Goal: Information Seeking & Learning: Learn about a topic

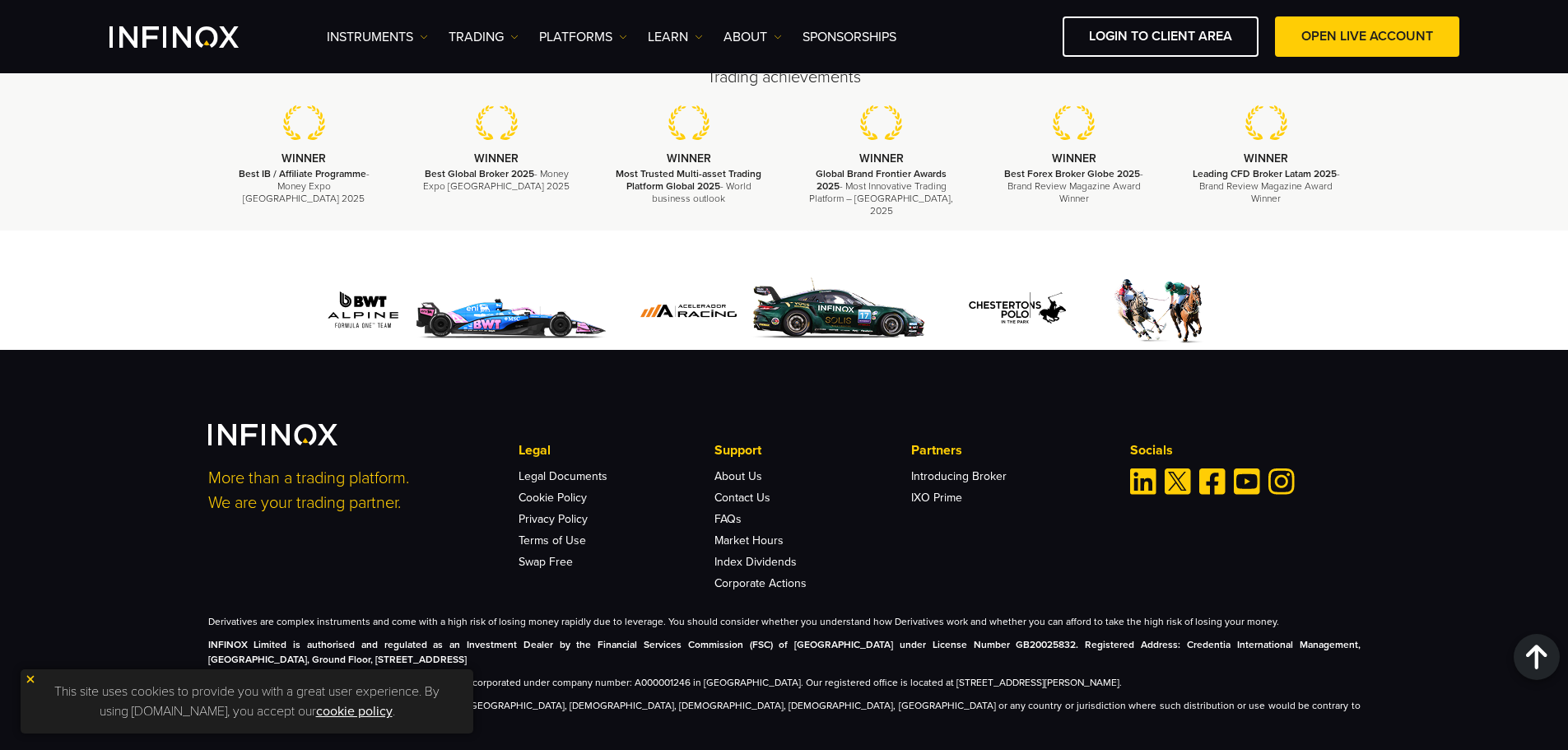
scroll to position [2444, 0]
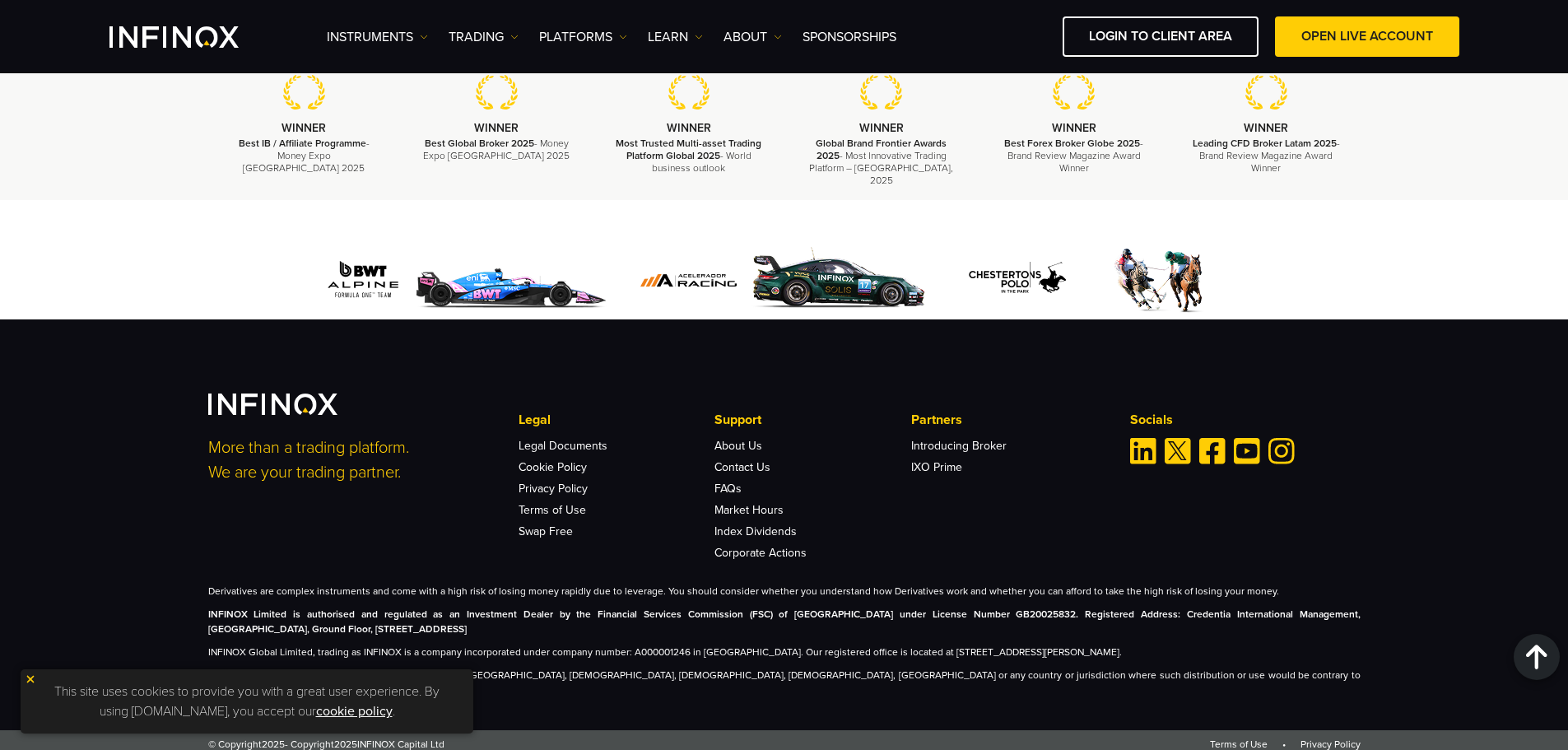
click at [34, 678] on img at bounding box center [31, 679] width 11 height 11
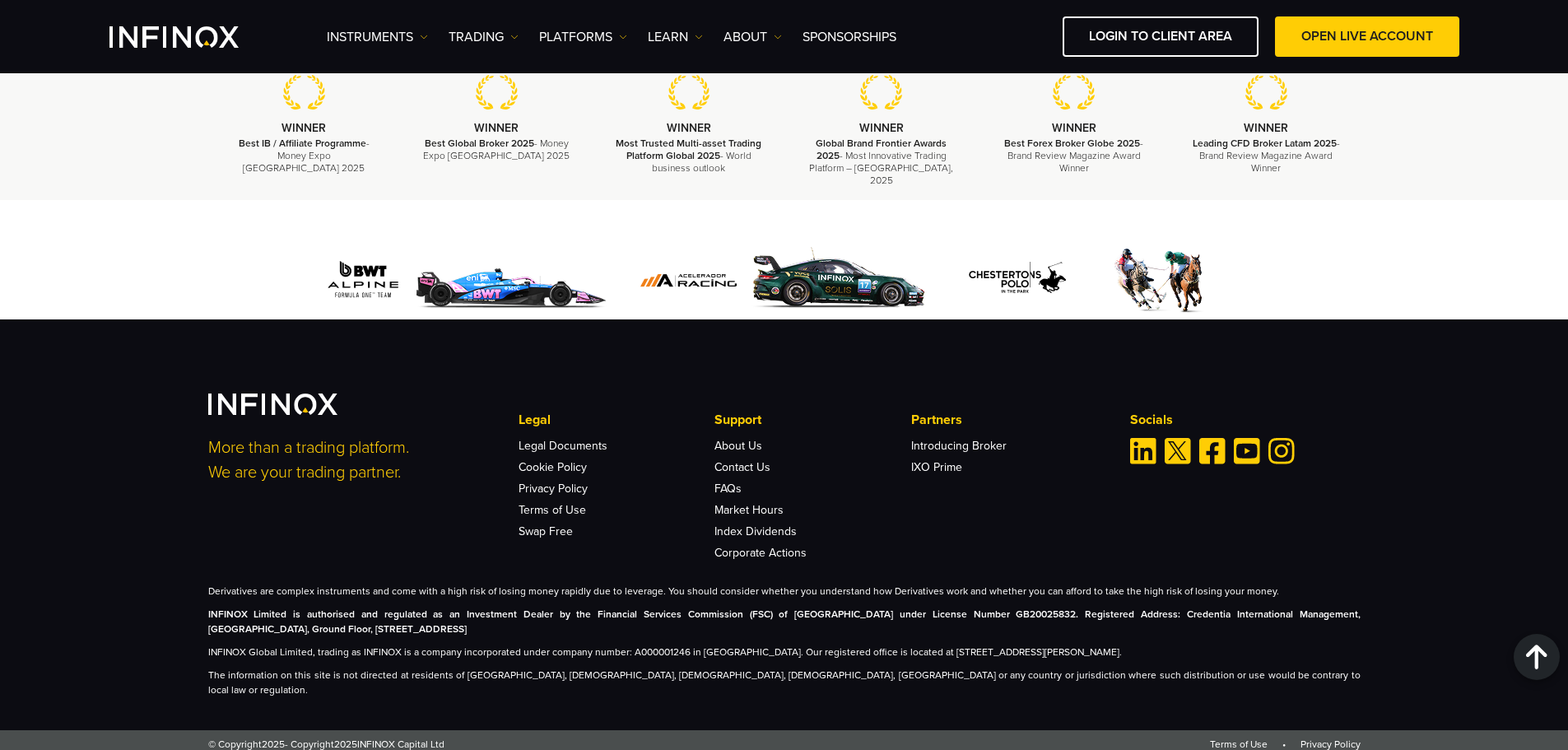
scroll to position [0, 0]
click at [627, 623] on strong "INFINOX Limited is authorised and regulated as an Investment Dealer by the Fina…" at bounding box center [784, 621] width 1153 height 26
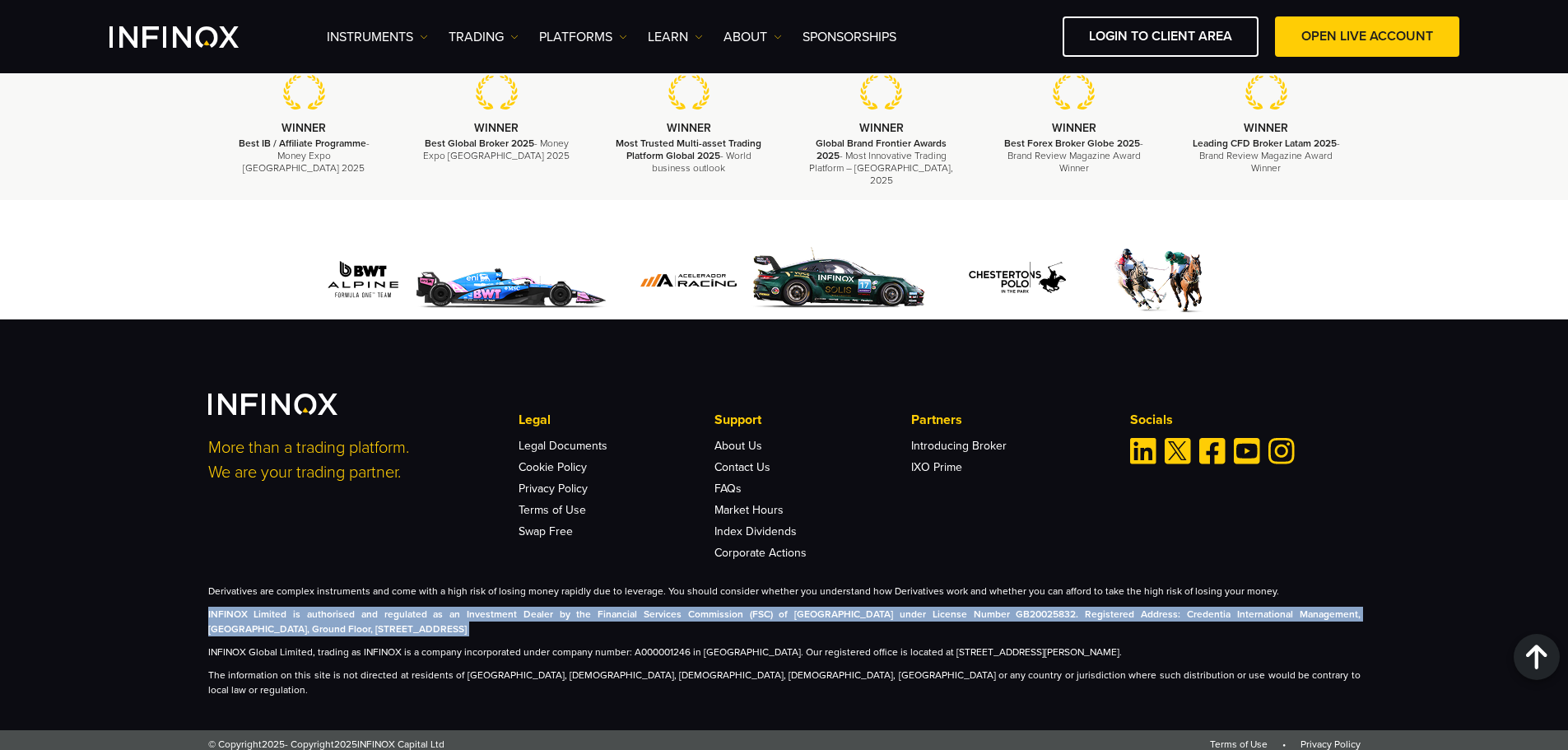
click at [627, 623] on strong "INFINOX Limited is authorised and regulated as an Investment Dealer by the Fina…" at bounding box center [784, 621] width 1153 height 26
click at [501, 628] on p "INFINOX Limited is authorised and regulated as an Investment Dealer by the Fina…" at bounding box center [784, 621] width 1153 height 30
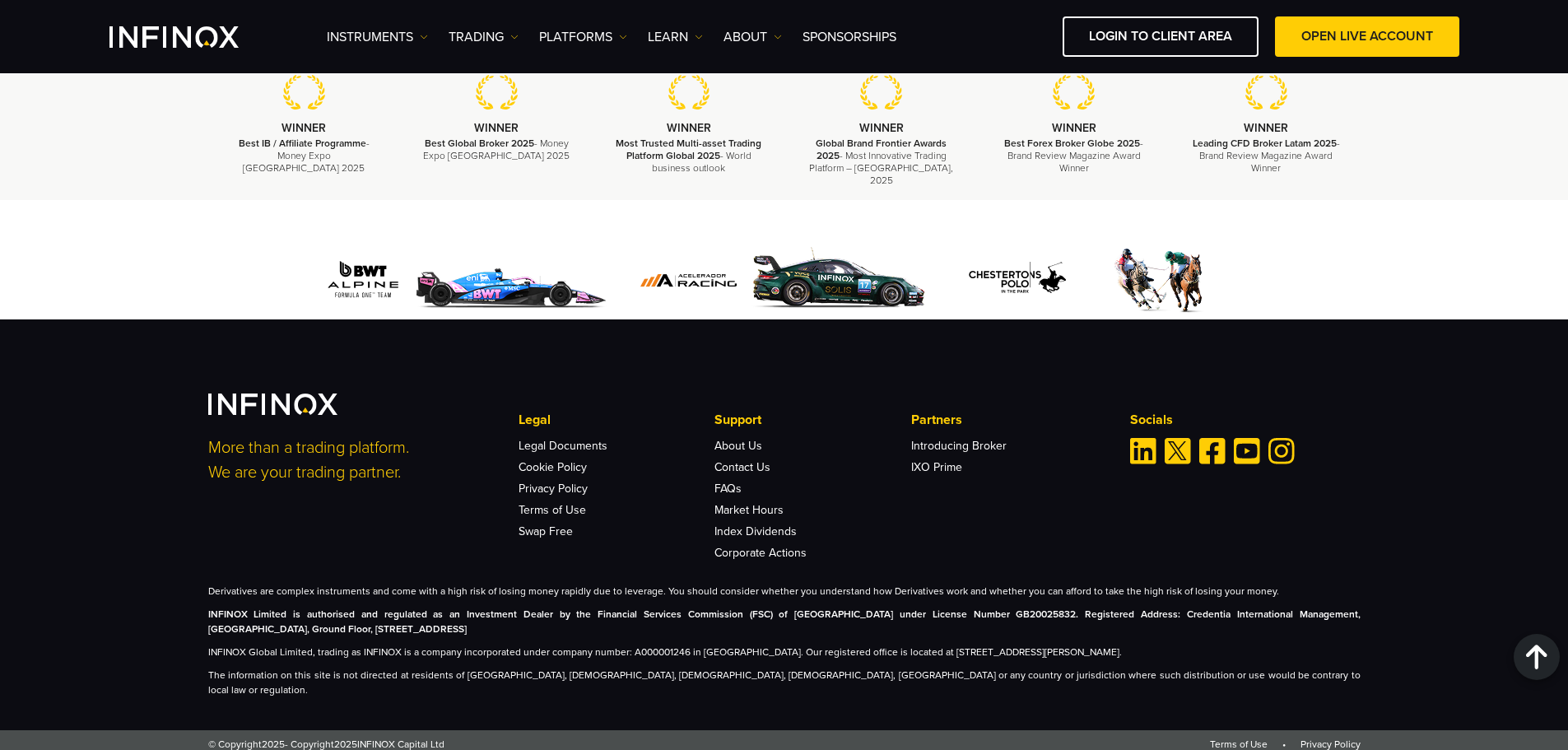
click at [492, 633] on p "INFINOX Limited is authorised and regulated as an Investment Dealer by the Fina…" at bounding box center [784, 621] width 1153 height 30
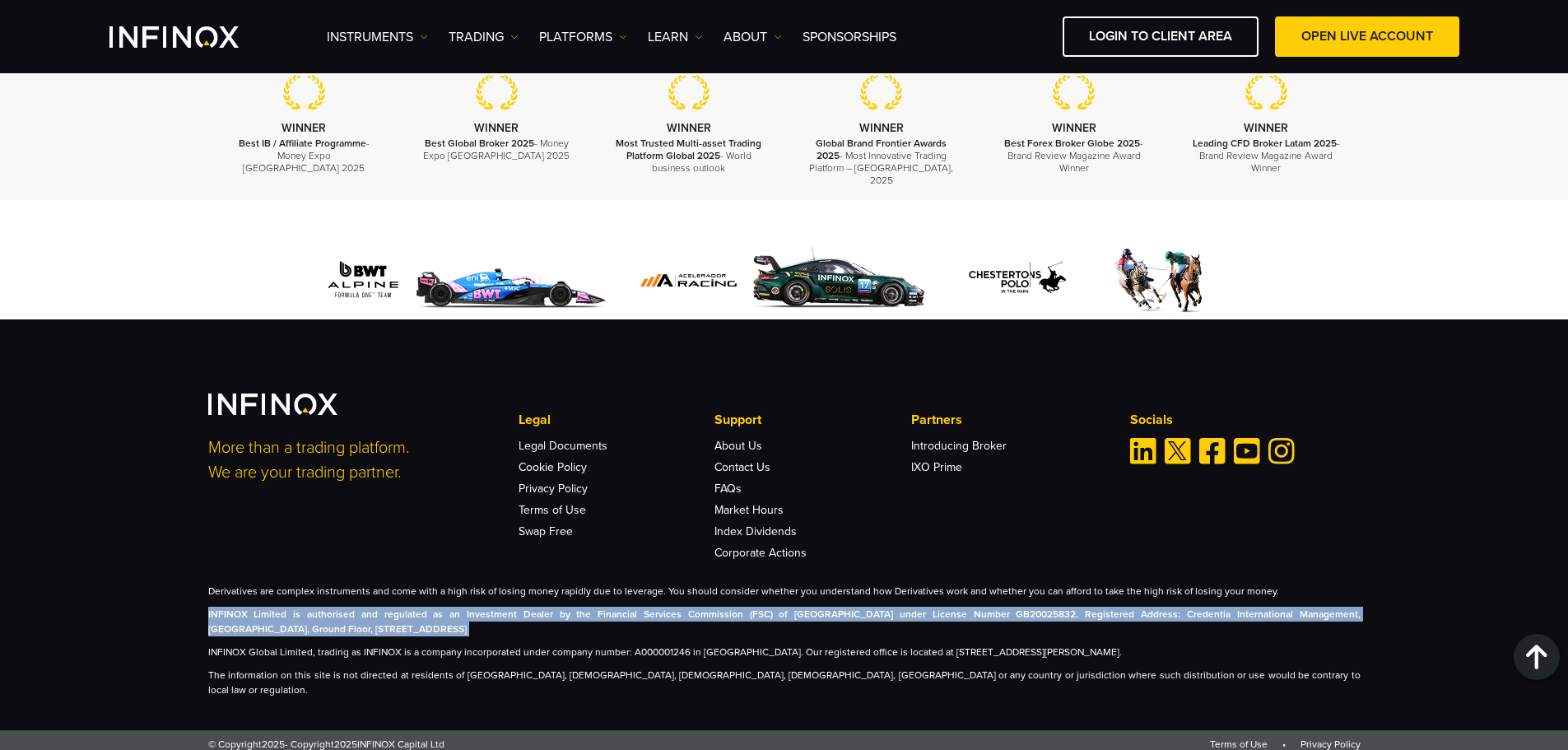
click at [492, 633] on p "INFINOX Limited is authorised and regulated as an Investment Dealer by the Fina…" at bounding box center [784, 621] width 1153 height 30
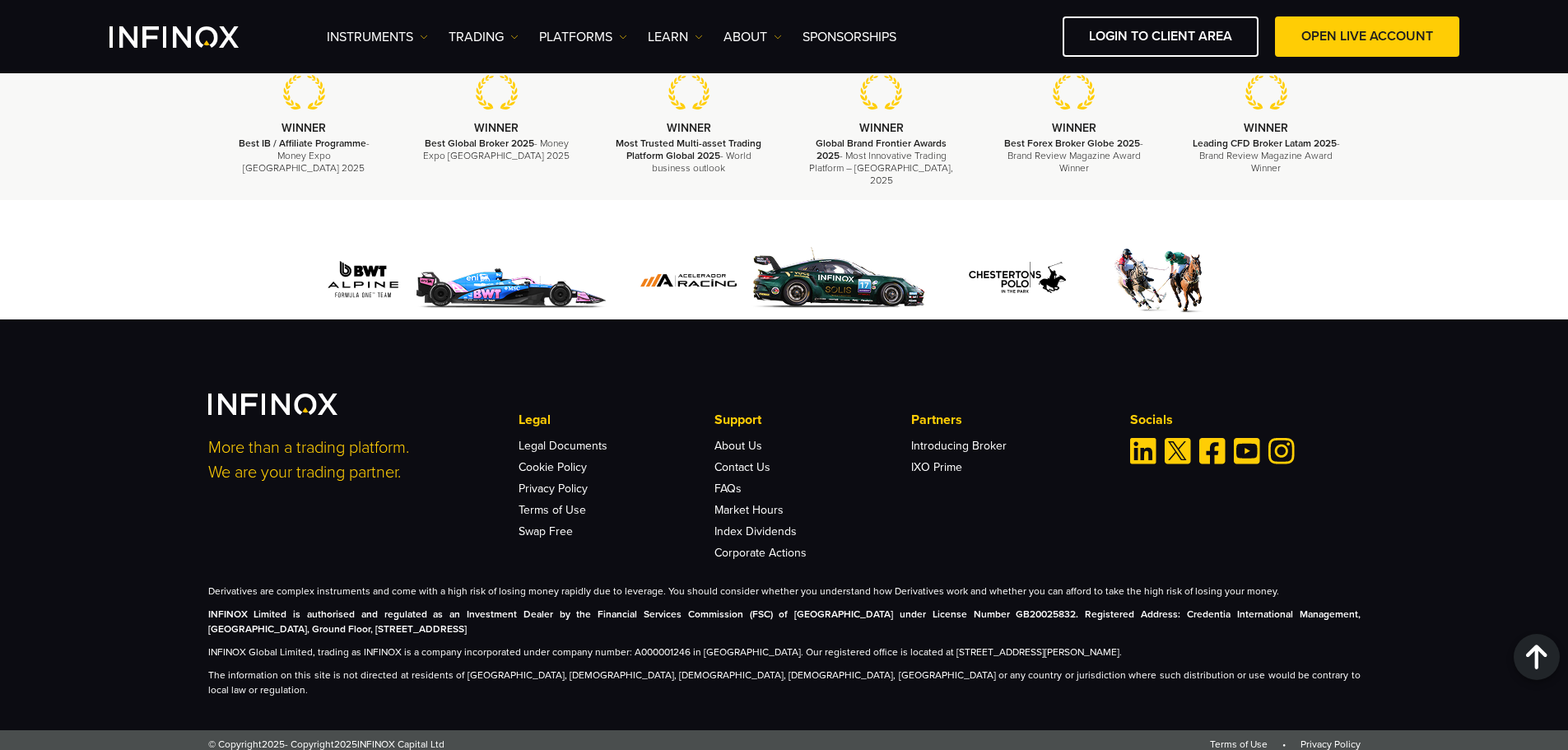
click at [492, 633] on p "INFINOX Limited is authorised and regulated as an Investment Dealer by the Fina…" at bounding box center [784, 621] width 1153 height 30
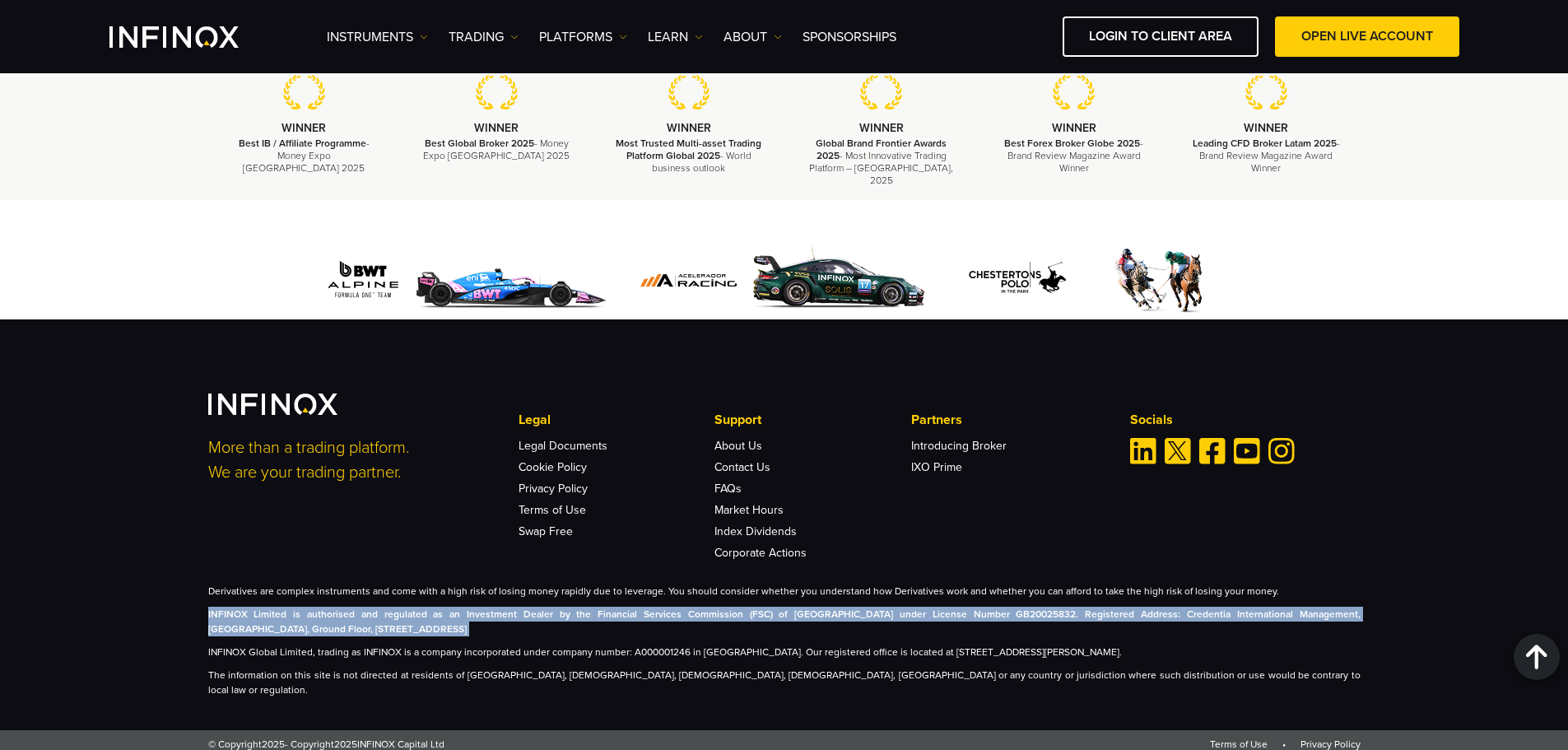
click at [492, 633] on p "INFINOX Limited is authorised and regulated as an Investment Dealer by the Fina…" at bounding box center [784, 621] width 1153 height 30
click at [1314, 628] on p "INFINOX Limited is authorised and regulated as an Investment Dealer by the Fina…" at bounding box center [784, 621] width 1153 height 30
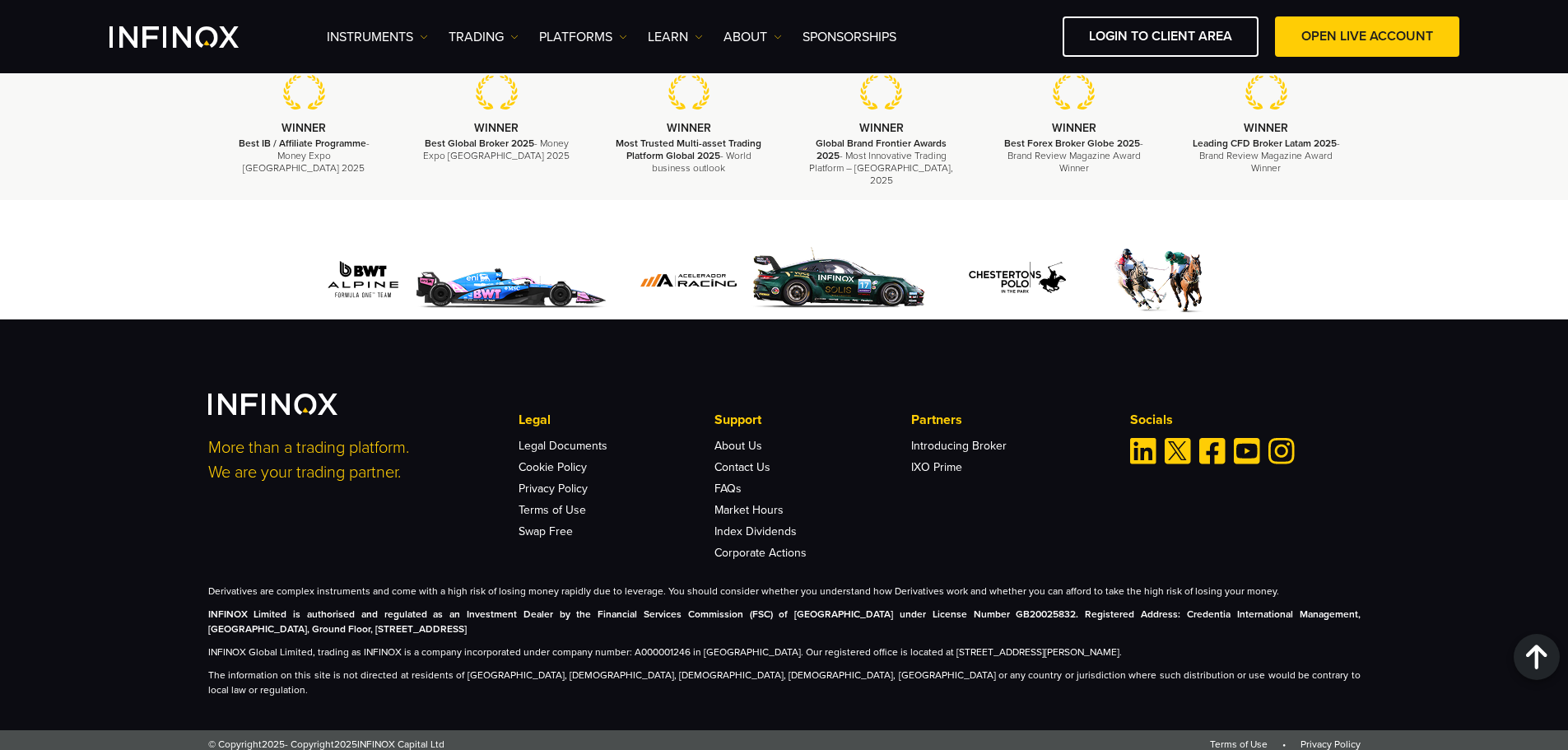
drag, startPoint x: 1222, startPoint y: 629, endPoint x: 1045, endPoint y: 618, distance: 177.3
click at [1045, 618] on p "INFINOX Limited is authorised and regulated as an Investment Dealer by the Fina…" at bounding box center [784, 621] width 1153 height 30
click at [1045, 618] on strong "INFINOX Limited is authorised and regulated as an Investment Dealer by the Fina…" at bounding box center [784, 621] width 1153 height 26
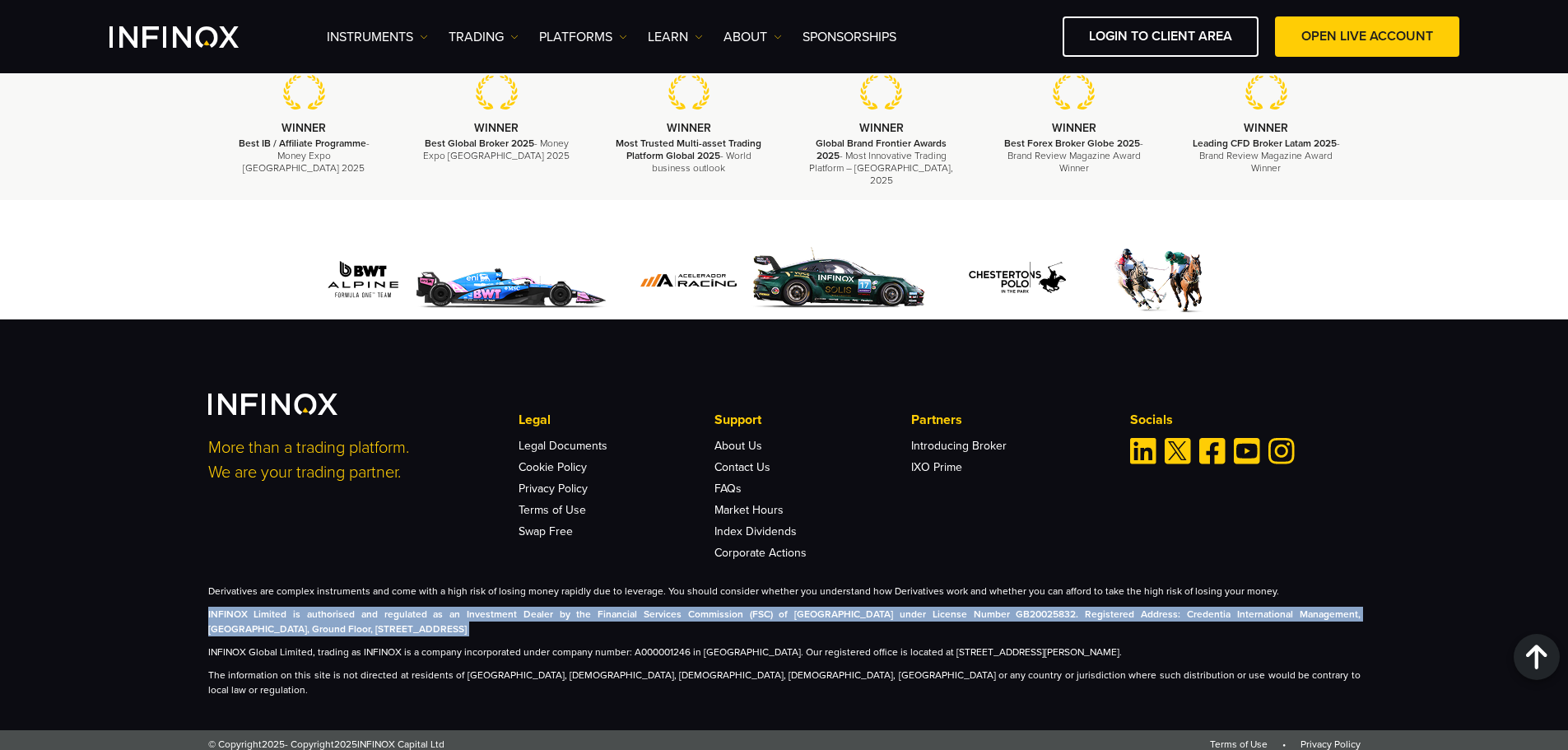
click at [1045, 618] on strong "INFINOX Limited is authorised and regulated as an Investment Dealer by the Fina…" at bounding box center [784, 621] width 1153 height 26
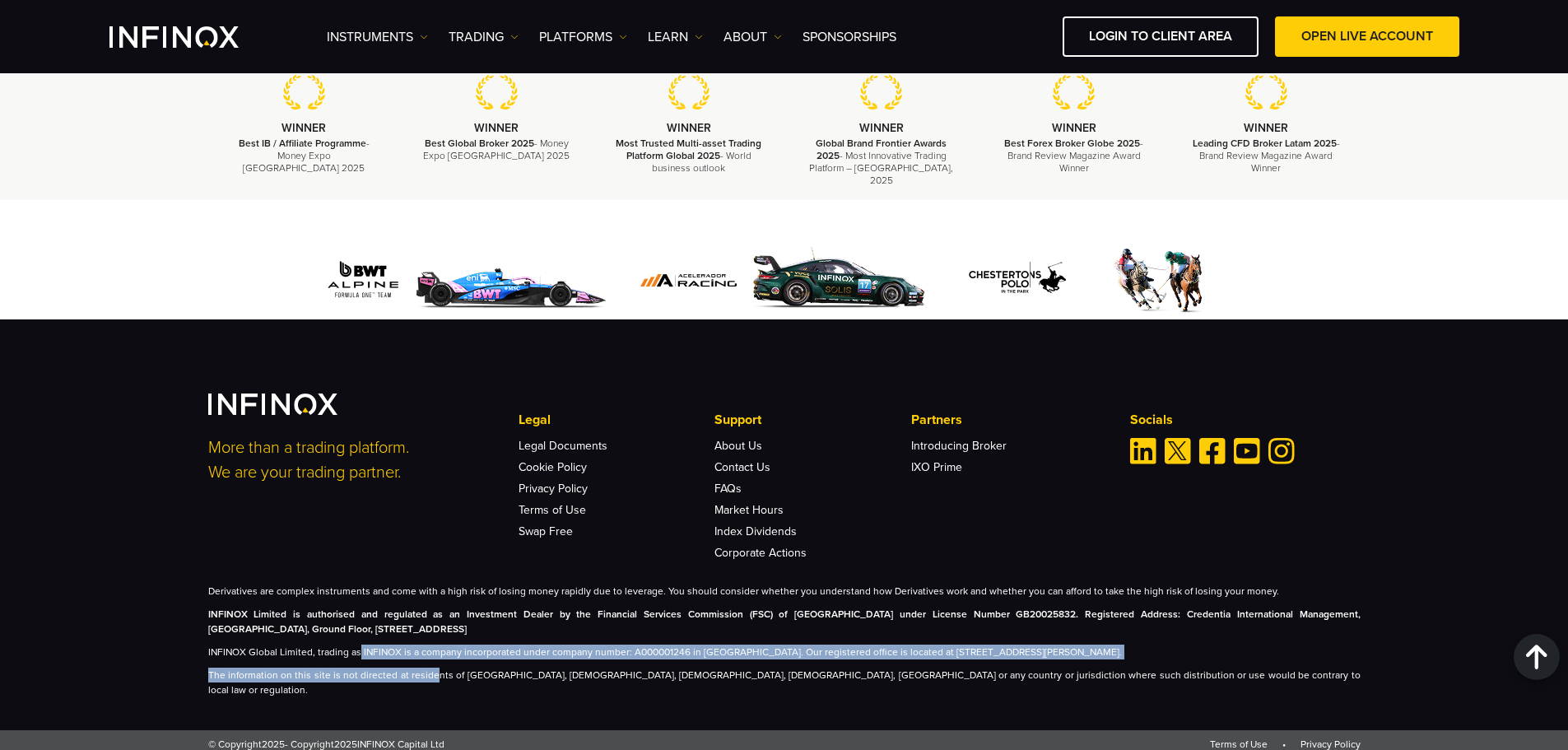
drag, startPoint x: 358, startPoint y: 662, endPoint x: 430, endPoint y: 667, distance: 72.2
click at [430, 667] on div "Derivatives are complex instruments and come with a high risk of losing money r…" at bounding box center [784, 641] width 1153 height 114
click at [437, 659] on p "INFINOX Global Limited, trading as INFINOX is a company incorporated under comp…" at bounding box center [784, 652] width 1153 height 15
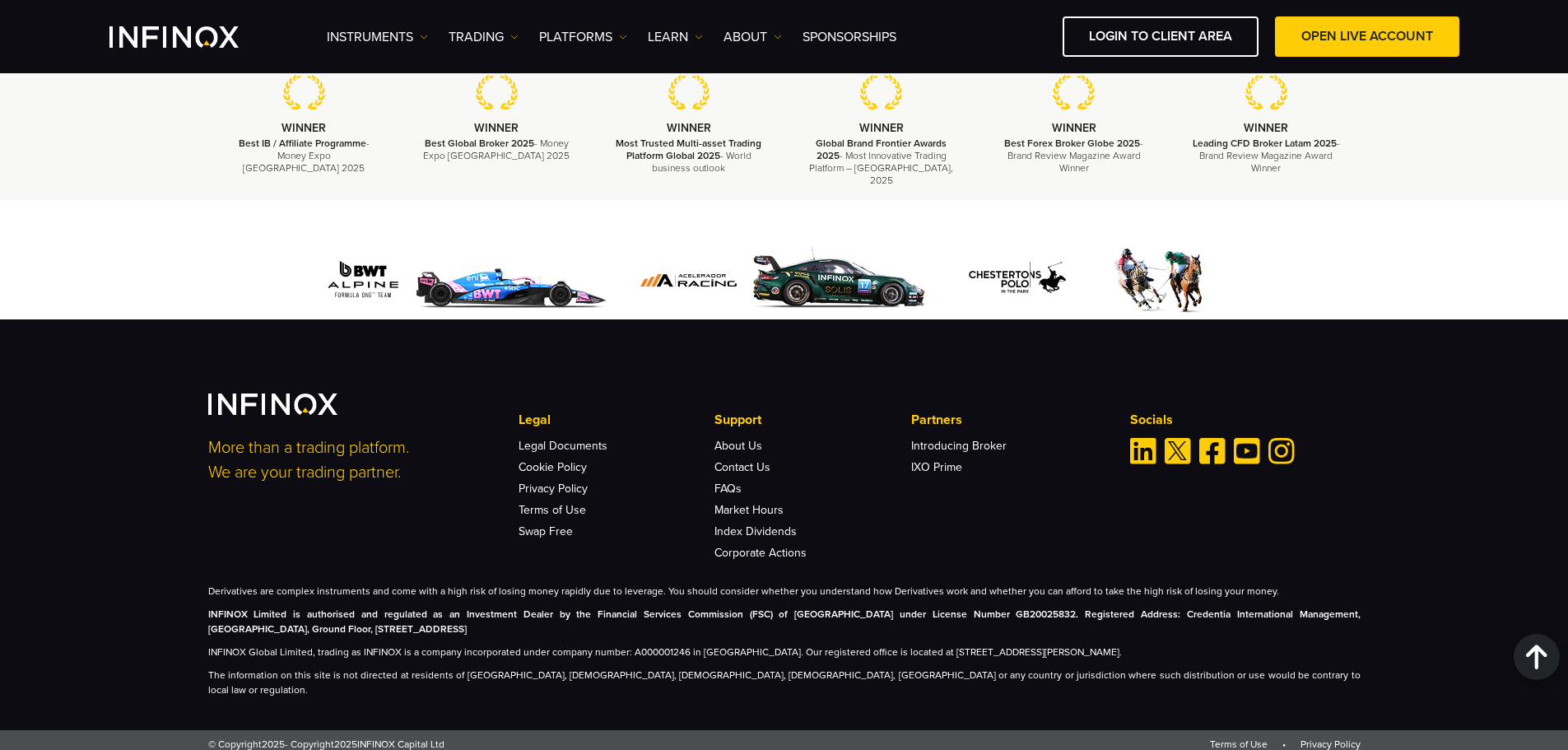
click at [383, 659] on p "INFINOX Global Limited, trading as INFINOX is a company incorporated under comp…" at bounding box center [784, 652] width 1153 height 15
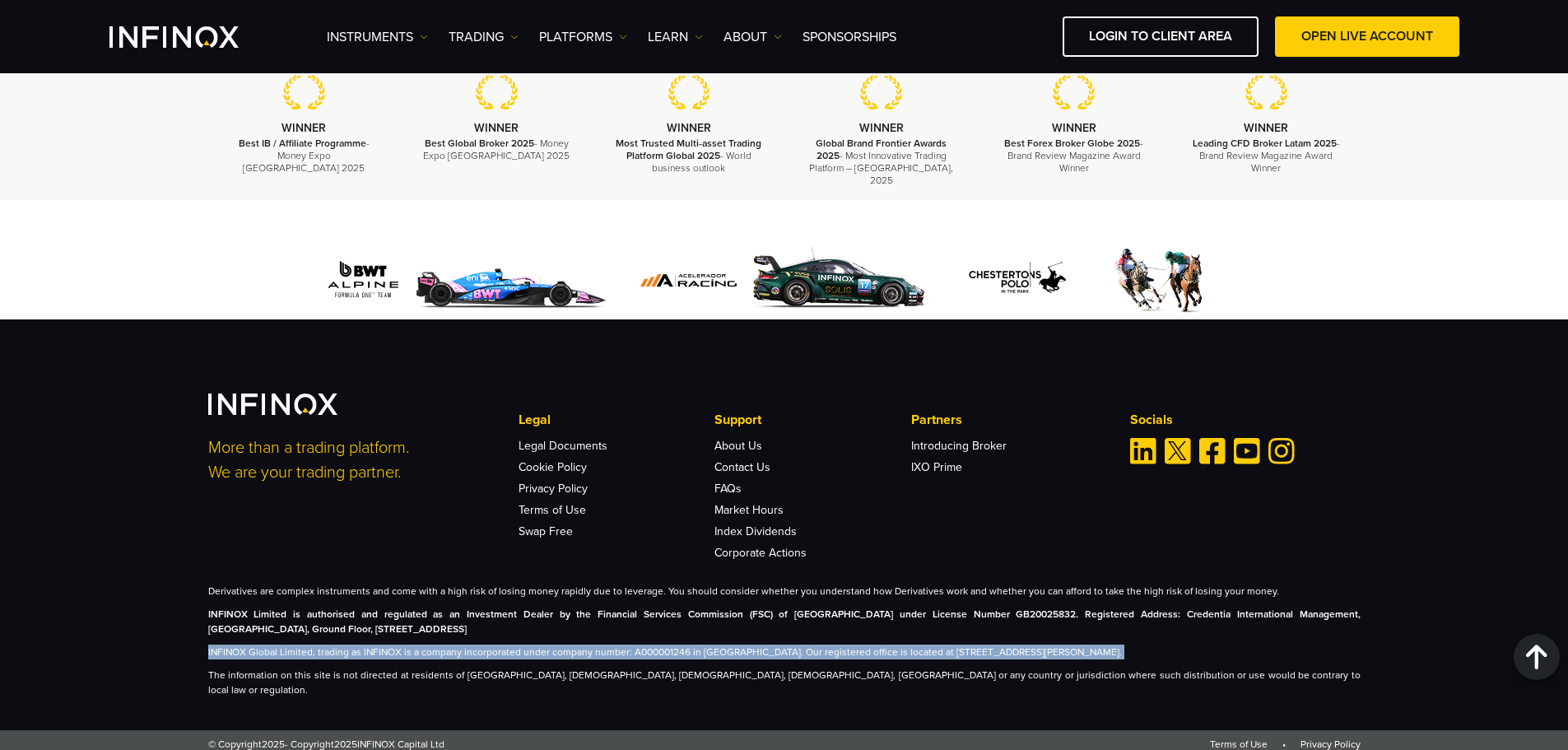
click at [383, 659] on p "INFINOX Global Limited, trading as INFINOX is a company incorporated under comp…" at bounding box center [784, 652] width 1153 height 15
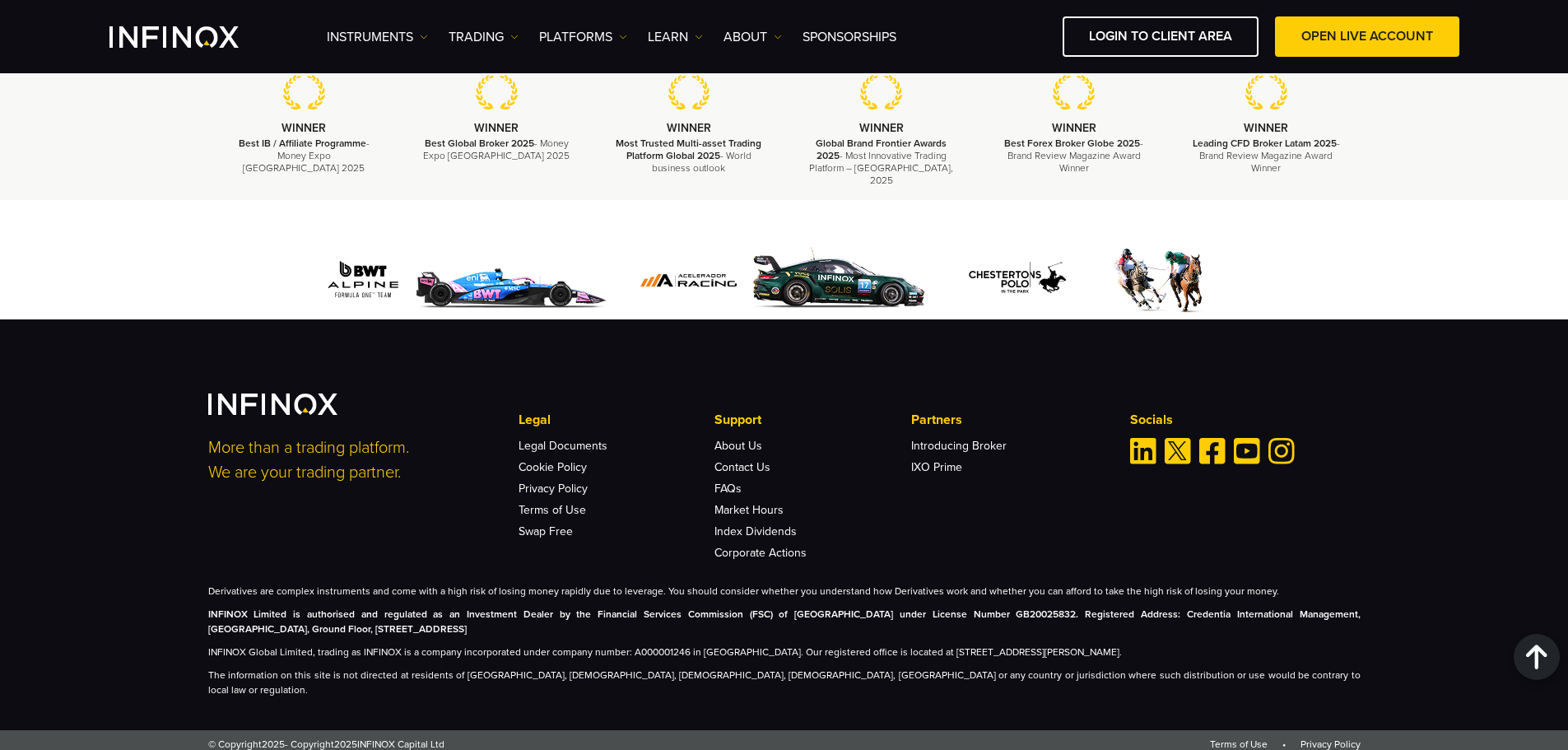
click at [286, 677] on p "The information on this site is not directed at residents of [GEOGRAPHIC_DATA],…" at bounding box center [784, 682] width 1153 height 30
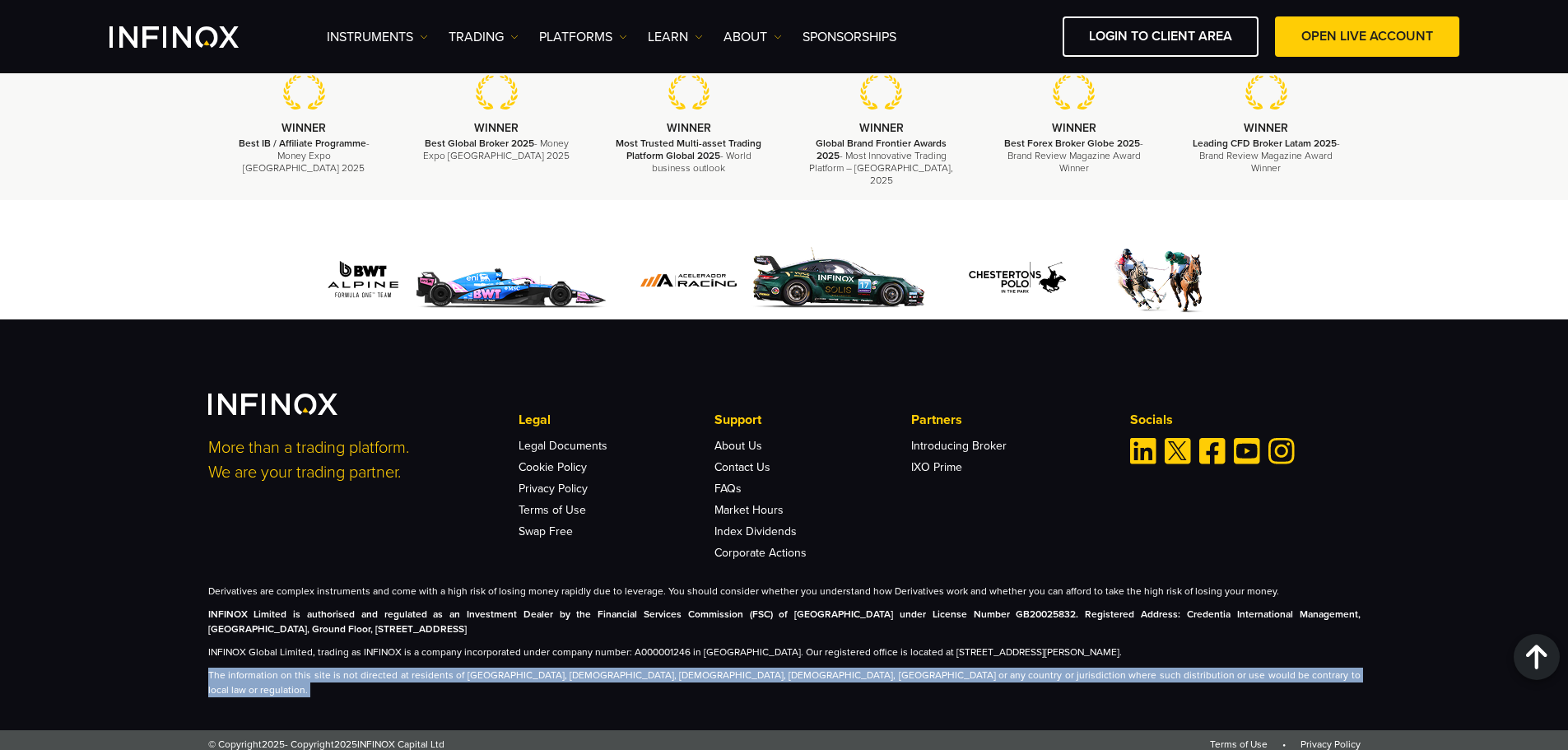
click at [286, 677] on p "The information on this site is not directed at residents of [GEOGRAPHIC_DATA],…" at bounding box center [784, 682] width 1153 height 30
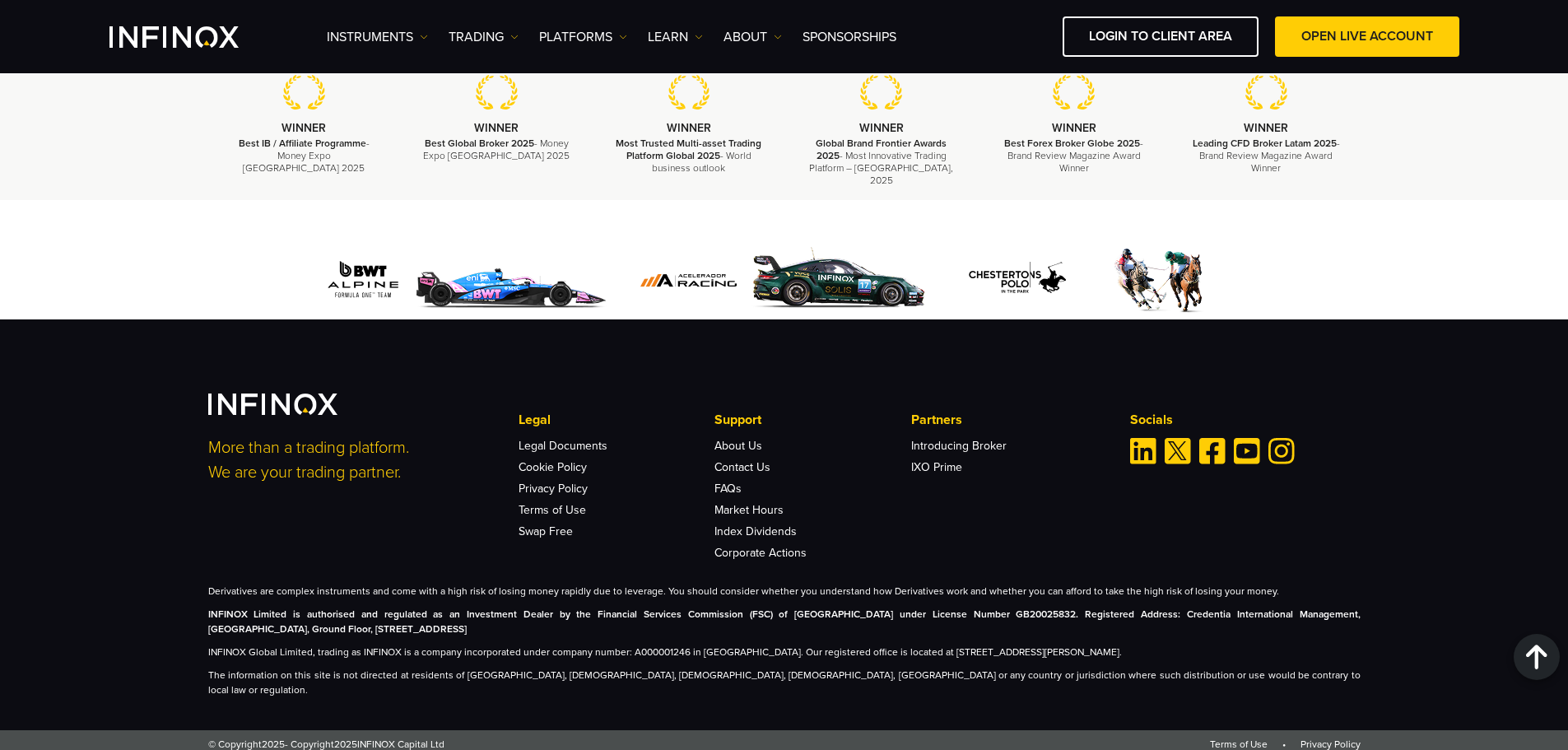
click at [1064, 652] on p "INFINOX Global Limited, trading as INFINOX is a company incorporated under comp…" at bounding box center [784, 652] width 1153 height 15
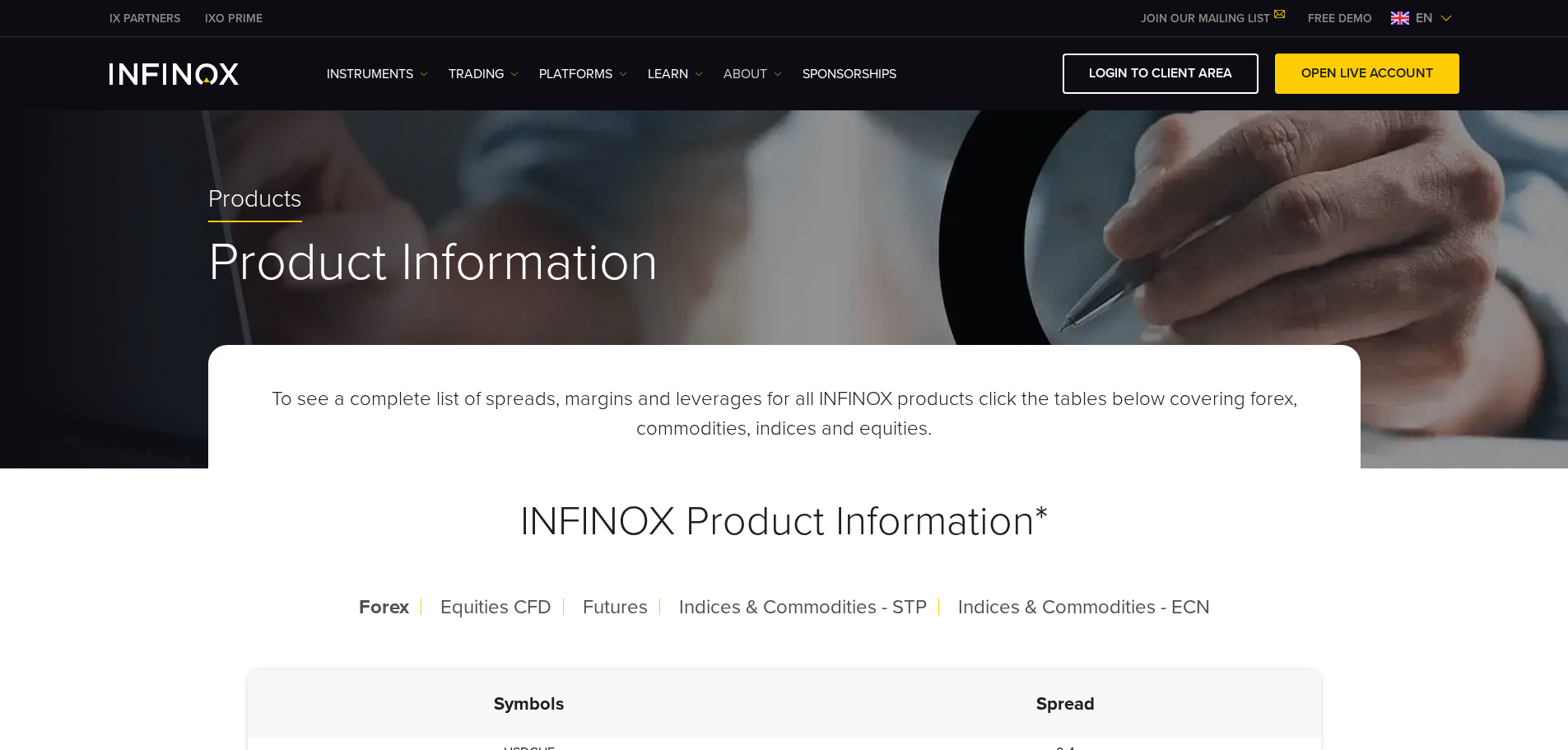
click at [760, 80] on link "ABOUT" at bounding box center [752, 73] width 58 height 19
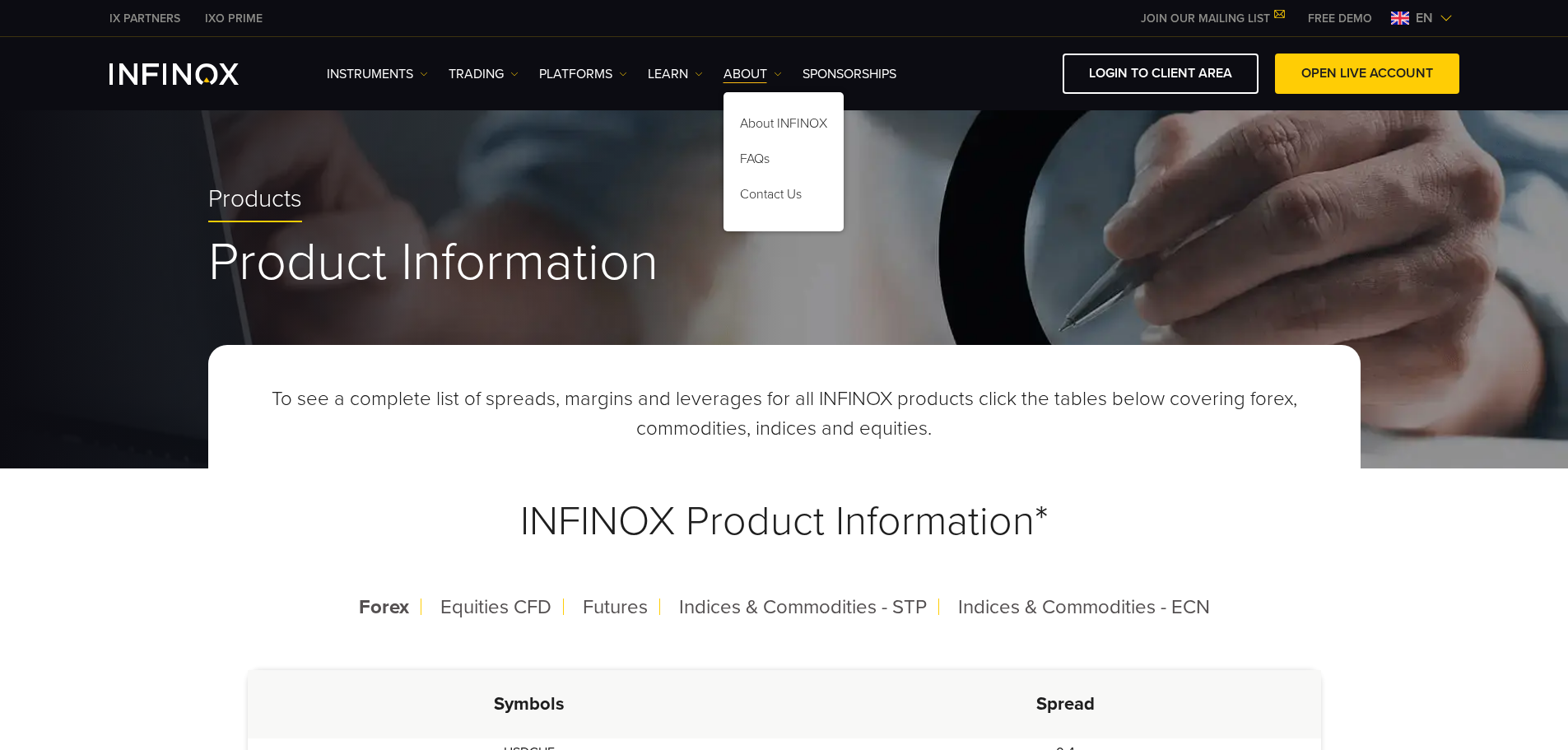
click at [1017, 178] on div "Products Product Information" at bounding box center [784, 285] width 1568 height 366
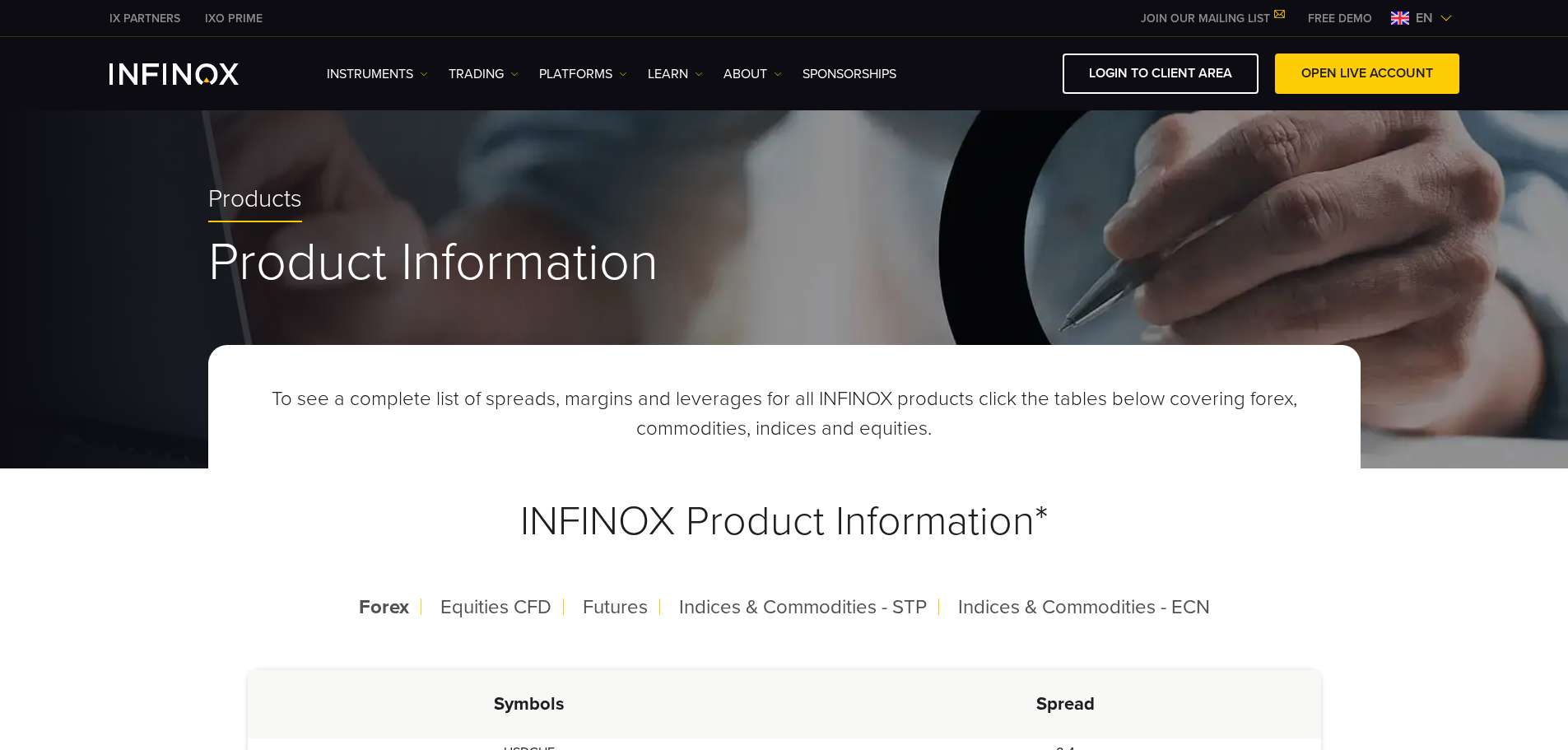
click at [227, 19] on link "IXO PRIME" at bounding box center [234, 19] width 83 height 18
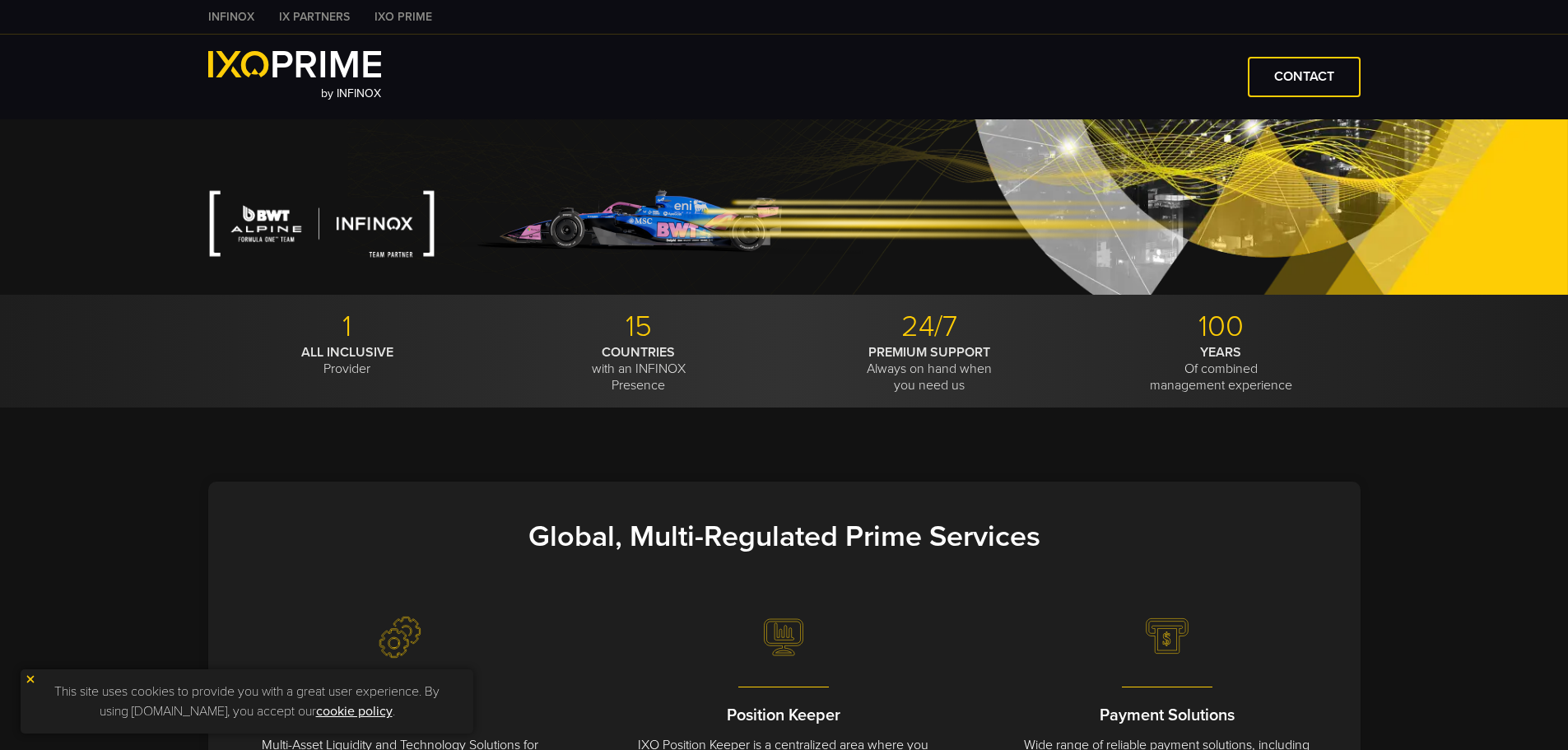
scroll to position [329, 0]
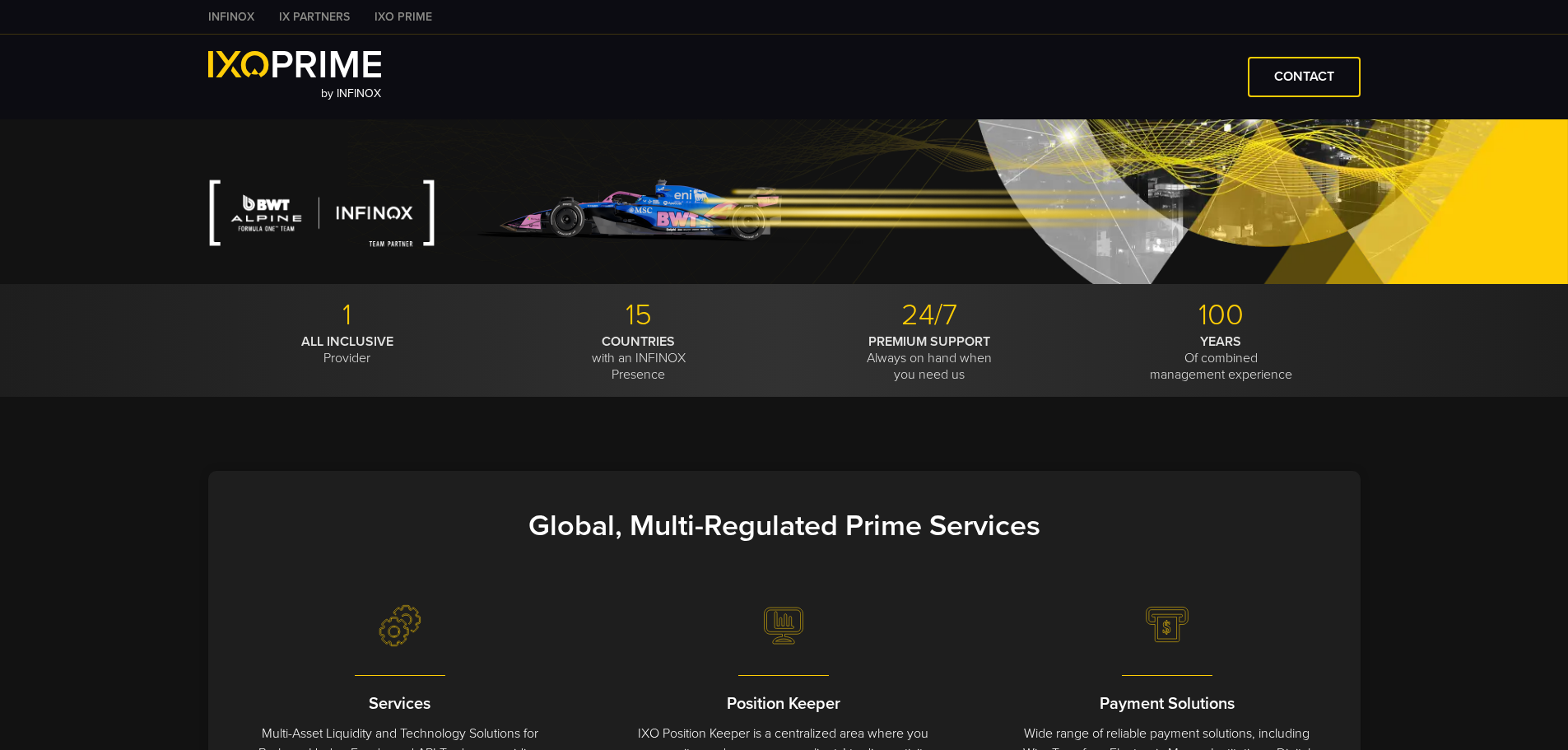
type input "***"
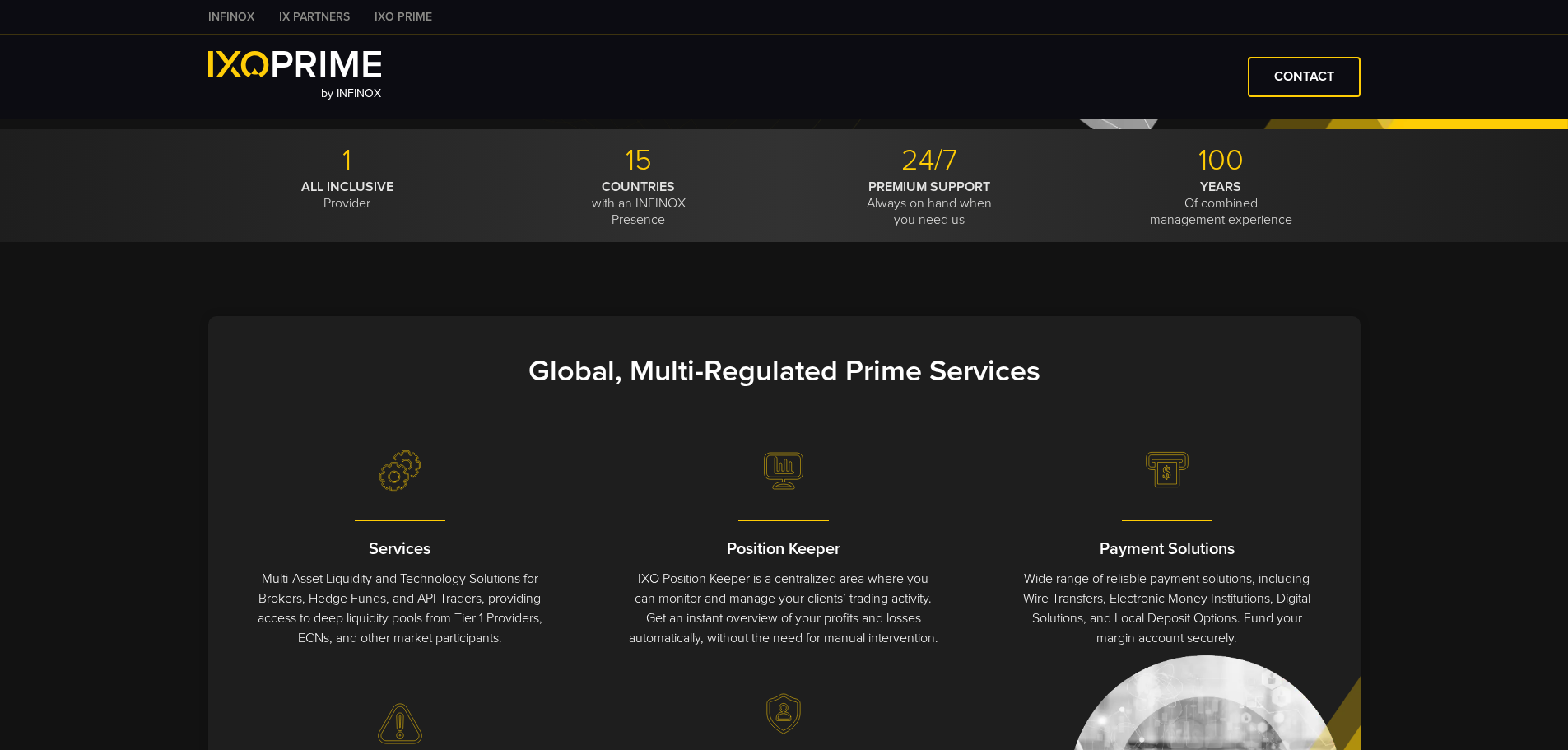
scroll to position [494, 0]
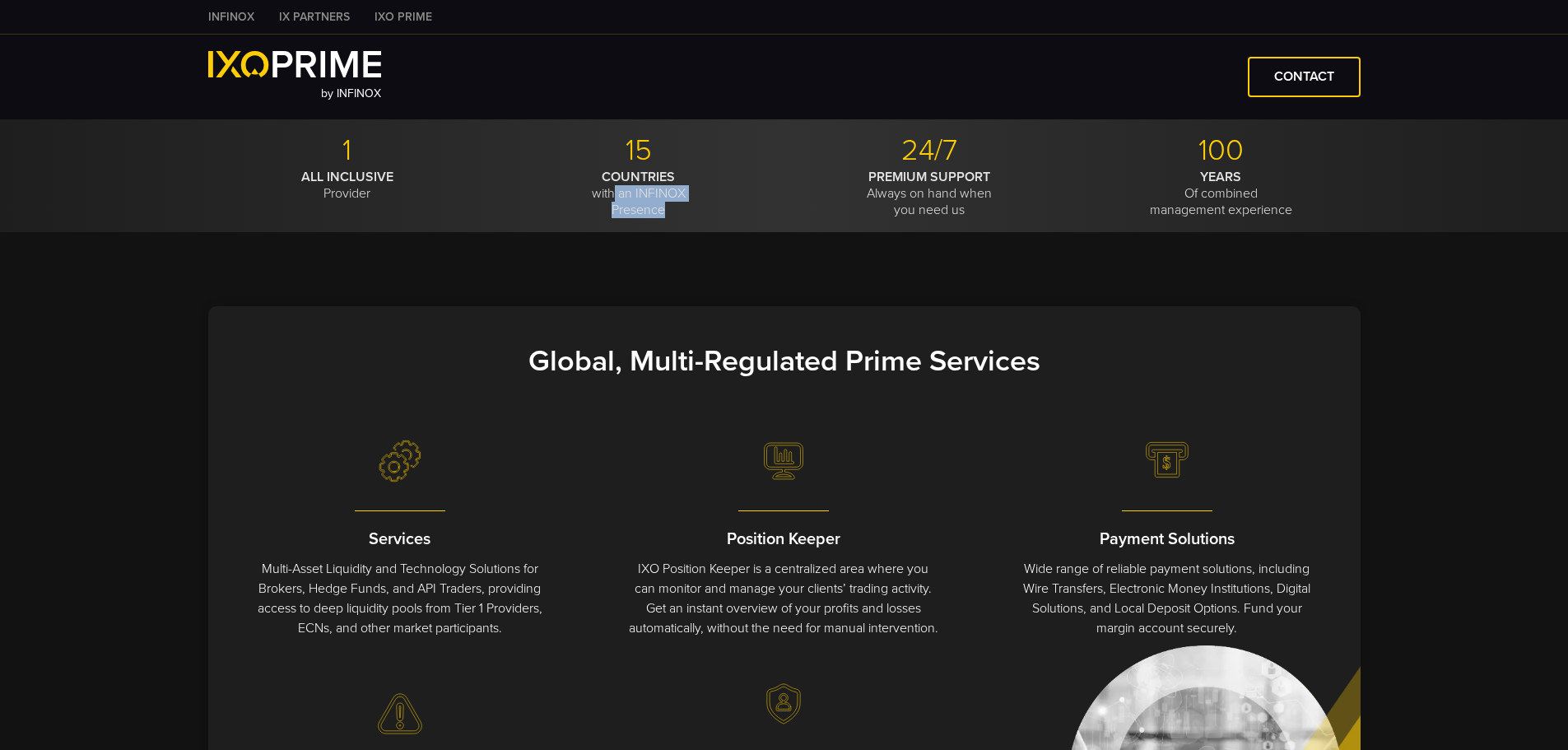
drag, startPoint x: 613, startPoint y: 189, endPoint x: 684, endPoint y: 205, distance: 72.8
click at [684, 205] on p "COUNTRIES with an INFINOX Presence" at bounding box center [638, 193] width 279 height 49
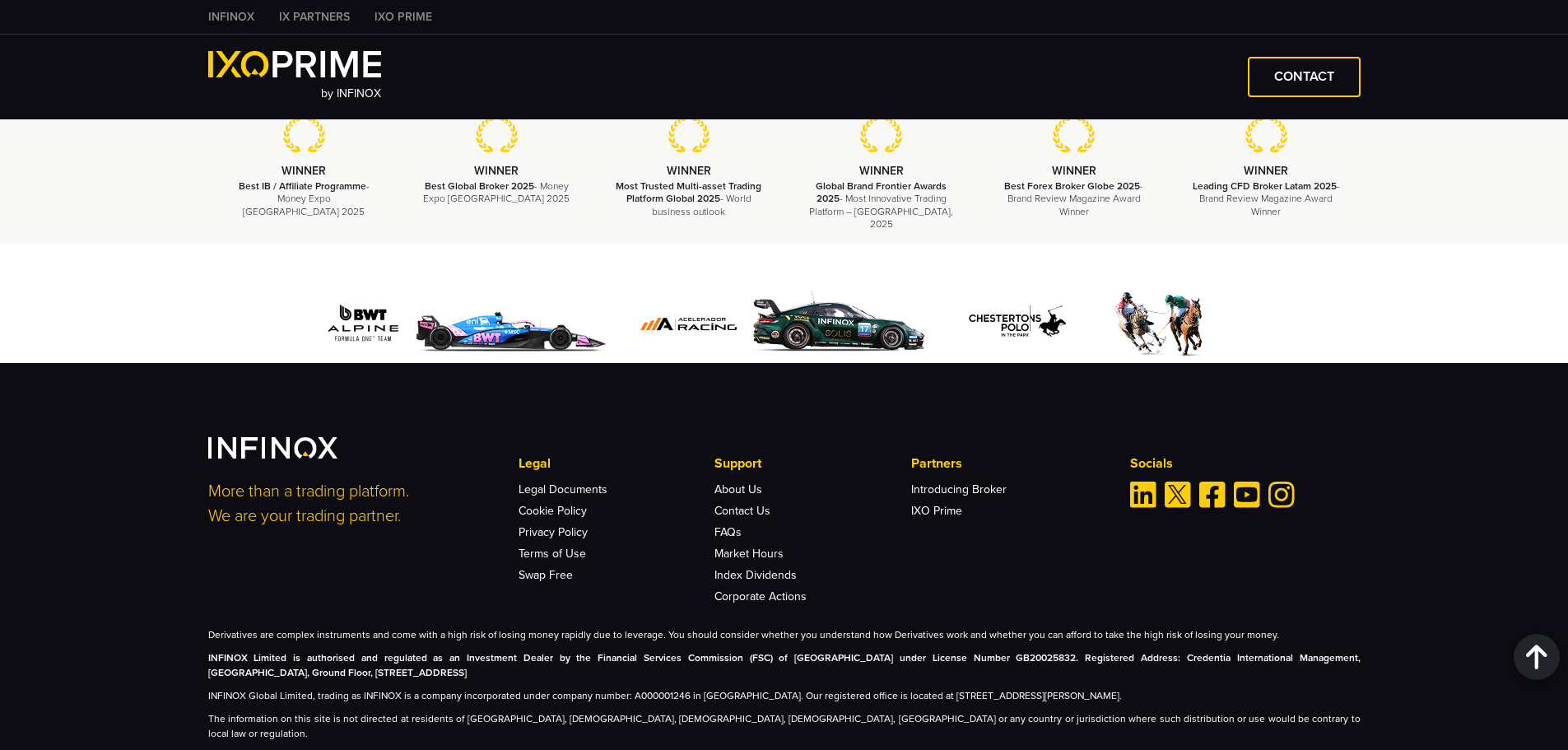
scroll to position [3849, 0]
